Goal: Task Accomplishment & Management: Use online tool/utility

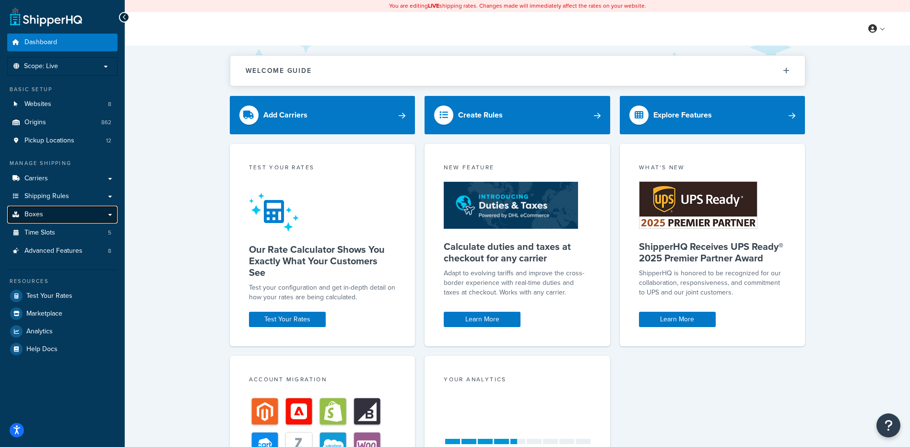
click at [29, 214] on span "Boxes" at bounding box center [33, 215] width 19 height 8
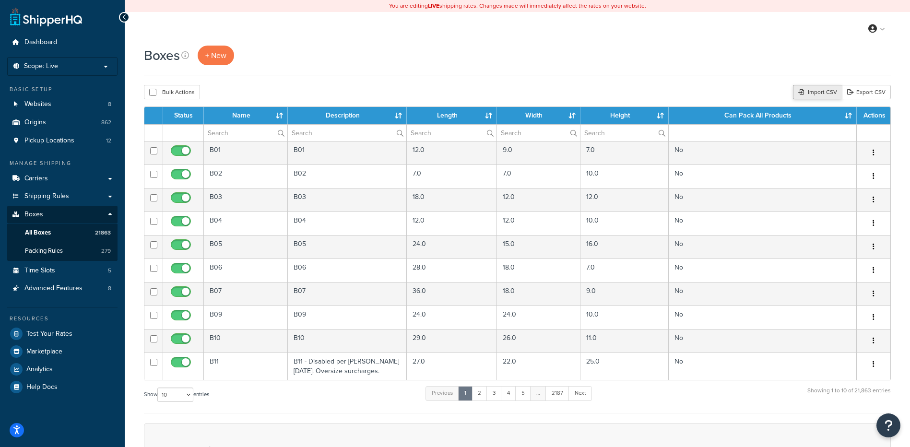
click at [801, 91] on icon at bounding box center [802, 92] width 6 height 6
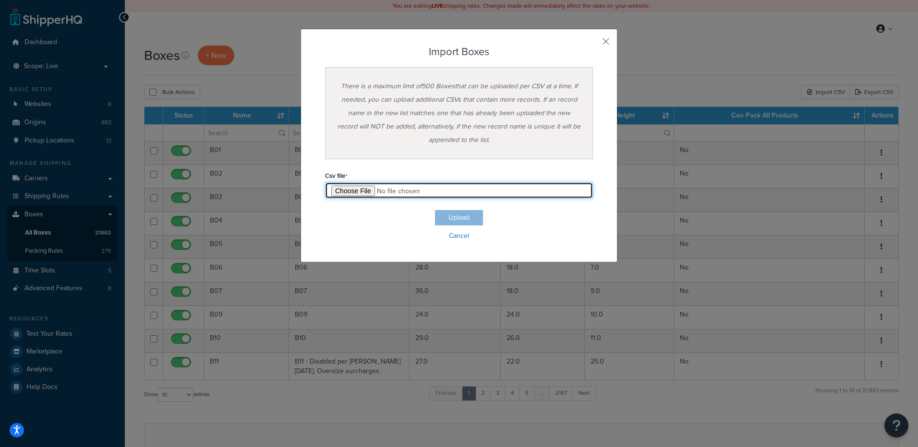
click at [354, 195] on input "file" at bounding box center [459, 190] width 268 height 16
type input "C:\fakepath\10_02_2025_box_dims.csv"
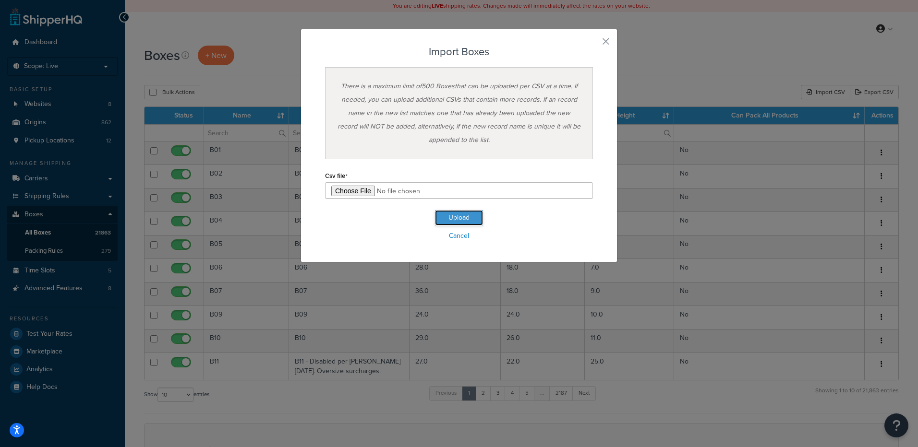
click at [441, 219] on button "Upload" at bounding box center [459, 217] width 48 height 15
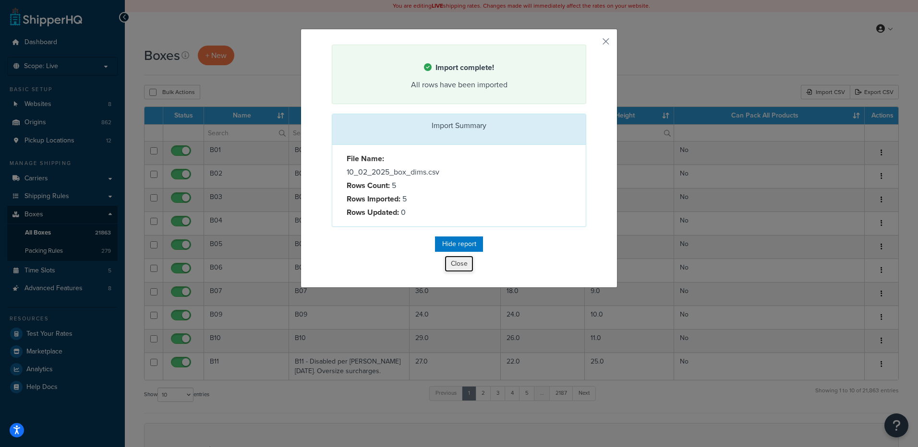
click at [458, 267] on button "Close" at bounding box center [458, 264] width 29 height 16
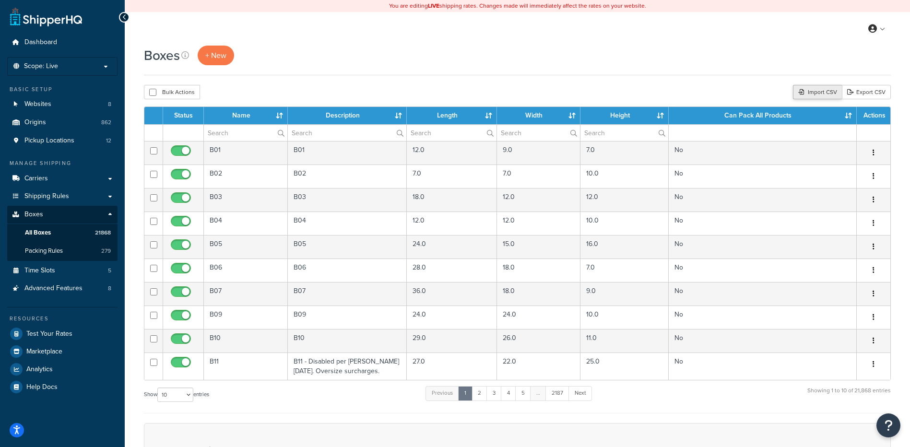
click at [818, 89] on div "Import CSV" at bounding box center [817, 92] width 49 height 14
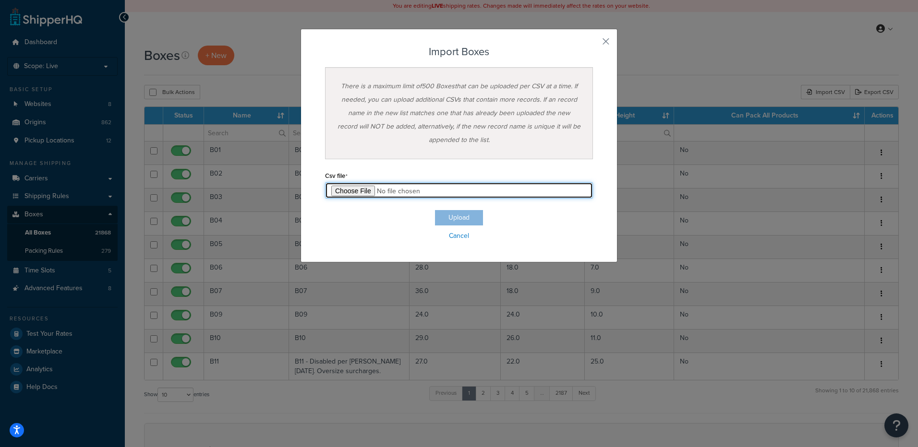
click at [336, 190] on input "file" at bounding box center [459, 190] width 268 height 16
type input "C:\fakepath\10_02_2025_box_dims.csv"
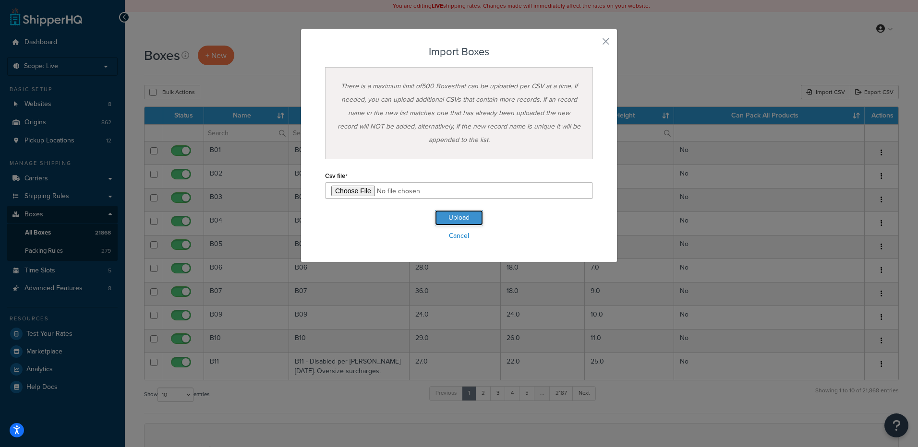
click at [437, 222] on button "Upload" at bounding box center [459, 217] width 48 height 15
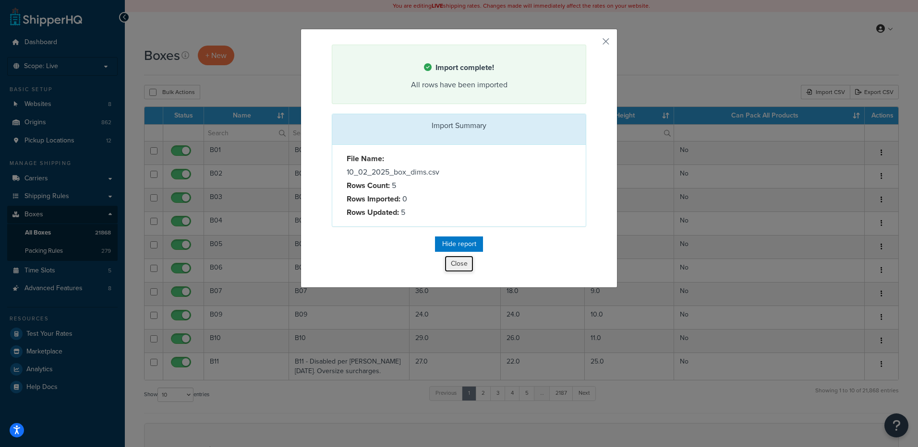
click at [448, 271] on button "Close" at bounding box center [458, 264] width 29 height 16
